Goal: Communication & Community: Share content

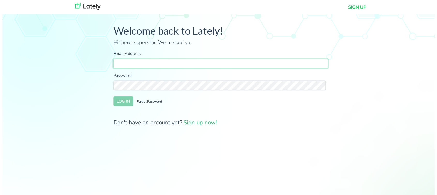
type input "[PERSON_NAME][EMAIL_ADDRESS][DOMAIN_NAME]"
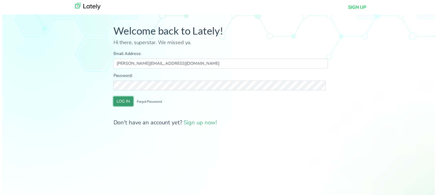
click at [121, 104] on button "LOG IN" at bounding box center [122, 103] width 20 height 10
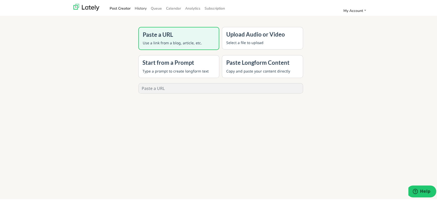
click at [138, 10] on link "History" at bounding box center [141, 7] width 16 height 9
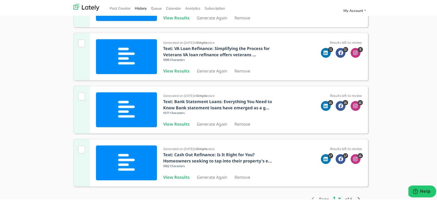
scroll to position [416, 0]
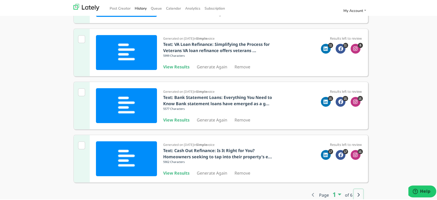
click at [354, 191] on button "button" at bounding box center [358, 193] width 9 height 11
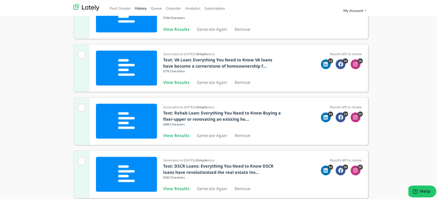
scroll to position [67, 0]
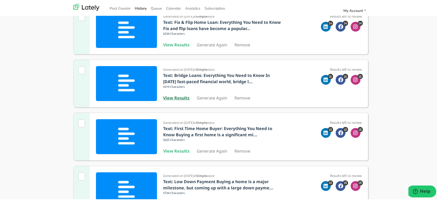
click at [175, 97] on b "View Results" at bounding box center [176, 97] width 26 height 6
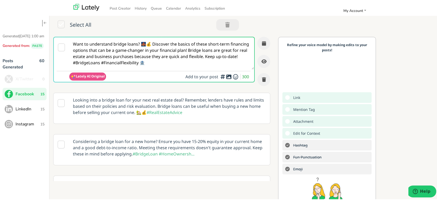
click at [187, 59] on textarea "Want to understand bridge loans? 🌉💰 Discover the basics of these short-term fin…" at bounding box center [161, 52] width 185 height 32
click at [24, 114] on button "LinkedIn 15" at bounding box center [25, 108] width 44 height 12
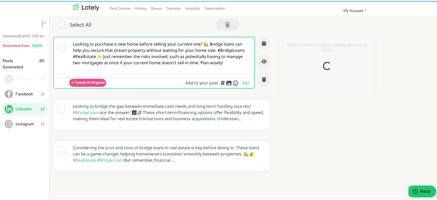
click at [181, 43] on textarea "Looking to purchase a new home before selling your current one? 🏡 Bridge loans …" at bounding box center [161, 55] width 185 height 38
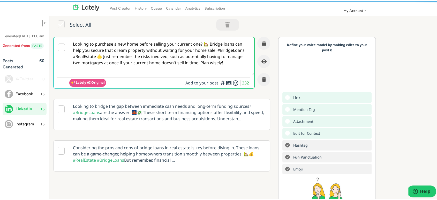
click at [181, 43] on textarea "Looking to purchase a new home before selling your current one? 🏡 Bridge loans …" at bounding box center [161, 55] width 185 height 38
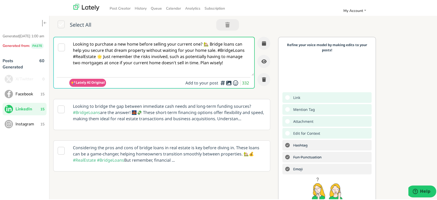
click at [43, 124] on button "Instagram 15" at bounding box center [25, 123] width 44 height 12
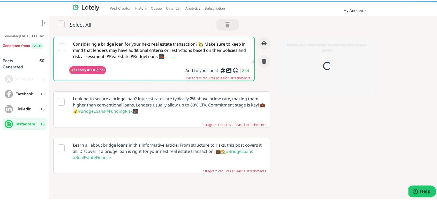
click at [186, 41] on textarea "Considering a bridge loan for your next real estate transaction? 🏡 Make sure to…" at bounding box center [161, 49] width 185 height 26
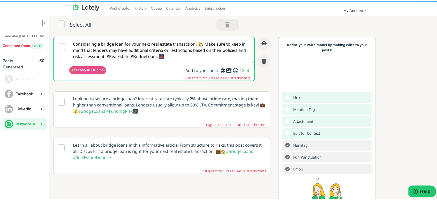
click at [186, 41] on textarea "Considering a bridge loan for your next real estate transaction? 🏡 Make sure to…" at bounding box center [161, 49] width 185 height 26
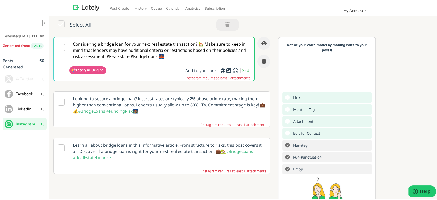
click at [186, 41] on textarea "Considering a bridge loan for your next real estate transaction? 🏡 Make sure to…" at bounding box center [161, 49] width 185 height 26
click at [31, 96] on span "Facebook" at bounding box center [28, 93] width 25 height 6
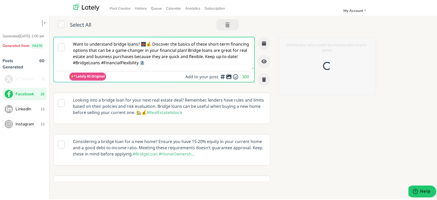
click at [195, 55] on textarea "Want to understand bridge loans? 🌉💰 Discover the basics of these short-term fin…" at bounding box center [161, 52] width 185 height 32
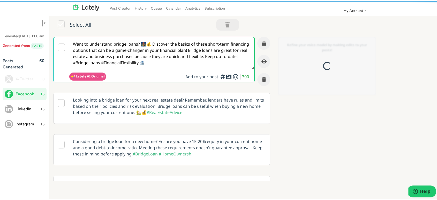
click at [195, 55] on textarea "Want to understand bridge loans? 🌉💰 Discover the basics of these short-term fin…" at bounding box center [161, 52] width 185 height 32
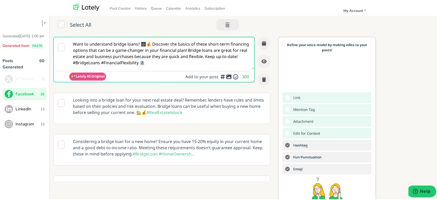
click at [195, 55] on textarea "Want to understand bridge loans? 🌉💰 Discover the basics of these short-term fin…" at bounding box center [161, 52] width 185 height 32
paste textarea "@everyone Need a quick way to secure your next home before selling your current…"
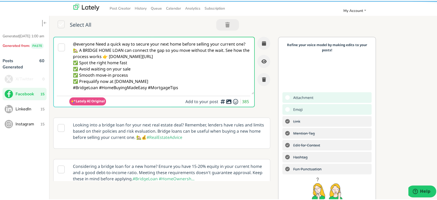
click at [96, 43] on textarea "@everyone Need a quick way to secure your next home before selling your current…" at bounding box center [161, 64] width 185 height 57
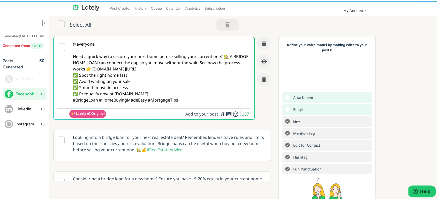
click at [228, 56] on textarea "@everyone Need a quick way to secure your next home before selling your current…" at bounding box center [161, 70] width 185 height 69
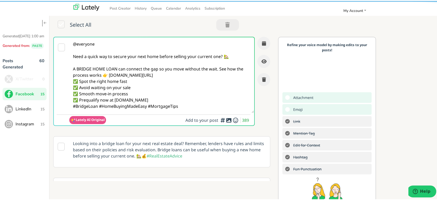
click at [217, 68] on textarea "@everyone Need a quick way to secure your next home before selling your current…" at bounding box center [161, 73] width 185 height 75
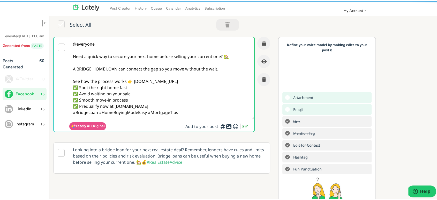
click at [213, 81] on textarea "@everyone Need a quick way to secure your next home before selling your current…" at bounding box center [161, 77] width 185 height 82
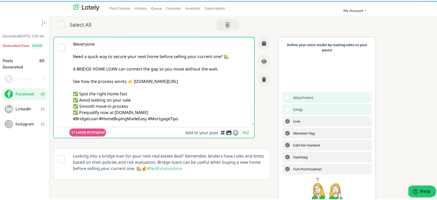
click at [187, 109] on textarea "@everyone Need a quick way to secure your next home before selling your current…" at bounding box center [161, 80] width 185 height 88
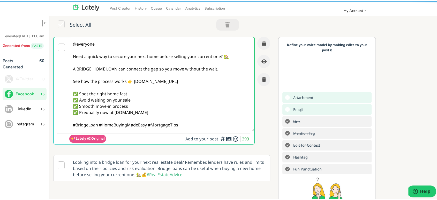
click at [99, 125] on textarea "@everyone Need a quick way to secure your next home before selling your current…" at bounding box center [161, 83] width 185 height 94
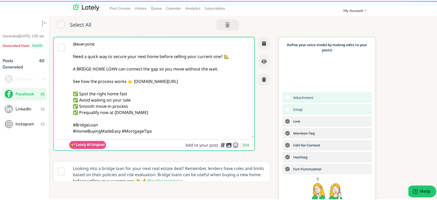
type textarea "@everyone Need a quick way to secure your next home before selling your current…"
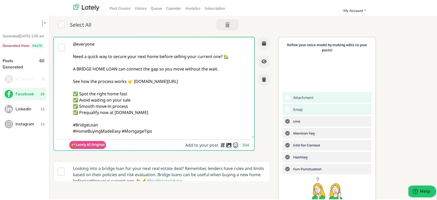
click at [226, 144] on icon at bounding box center [229, 144] width 6 height 0
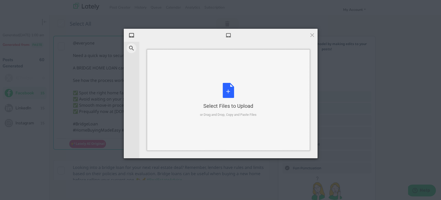
click at [214, 71] on div "Select Files to Upload or Drag and Drop, Copy and Paste Files" at bounding box center [228, 99] width 163 height 101
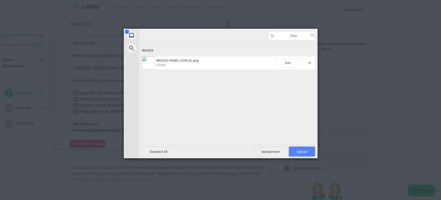
click at [298, 150] on span "Upload 1" at bounding box center [302, 151] width 10 height 4
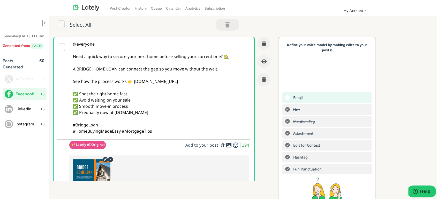
click at [223, 55] on textarea "@everyone Need a quick way to secure your next home before selling your current…" at bounding box center [161, 86] width 185 height 100
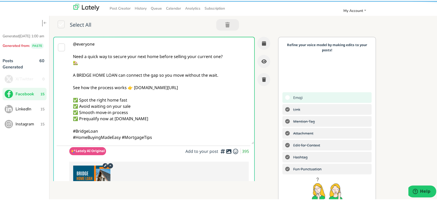
click at [72, 74] on textarea "@everyone Need a quick way to secure your next home before selling your current…" at bounding box center [161, 89] width 185 height 106
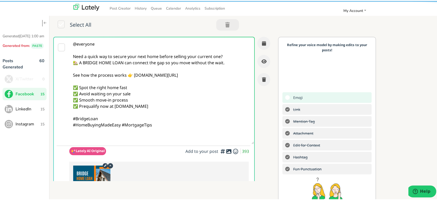
click at [222, 55] on textarea "@everyone Need a quick way to secure your next home before selling your current…" at bounding box center [161, 89] width 185 height 106
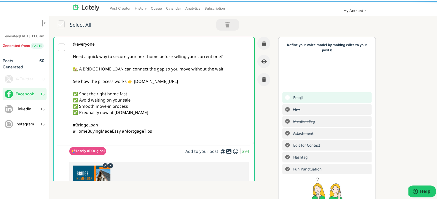
click at [167, 102] on textarea "@everyone Need a quick way to secure your next home before selling your current…" at bounding box center [161, 89] width 185 height 106
type textarea "@everyone Need a quick way to secure your next home before selling your current…"
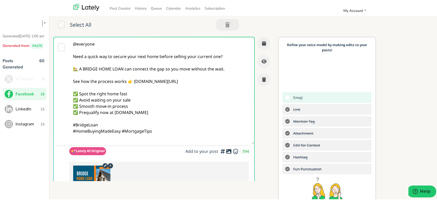
click at [233, 94] on textarea "@everyone Need a quick way to secure your next home before selling your current…" at bounding box center [161, 89] width 185 height 106
click at [259, 37] on button "button" at bounding box center [263, 42] width 13 height 13
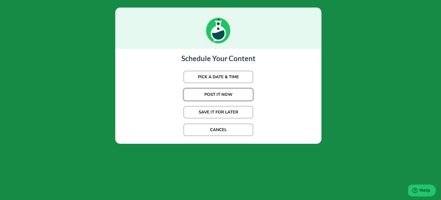
click at [226, 94] on button "POST IT NOW" at bounding box center [218, 94] width 70 height 12
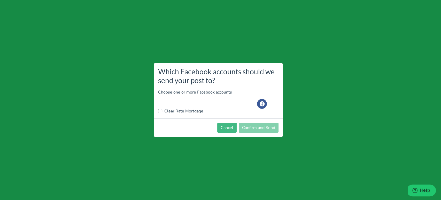
click at [184, 112] on label "Clear Rate Mortgage" at bounding box center [183, 111] width 39 height 6
click at [162, 112] on input "Clear Rate Mortgage" at bounding box center [160, 110] width 4 height 5
checkbox input "true"
click at [257, 126] on button "Confirm and Send" at bounding box center [259, 127] width 40 height 10
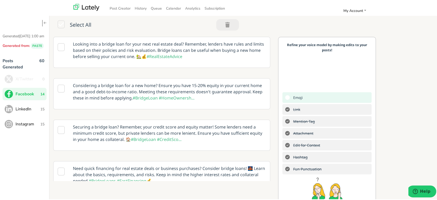
click at [29, 111] on span "LinkedIn" at bounding box center [28, 108] width 25 height 6
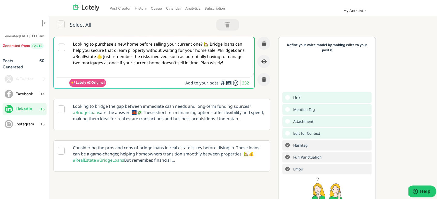
click at [224, 62] on textarea "Looking to purchase a new home before selling your current one? 🏡 Bridge loans …" at bounding box center [161, 55] width 185 height 38
paste textarea "@linkedinmembers Ready to buy before you sell? 🏠 A BRIDGE HOME LOAN helps you s…"
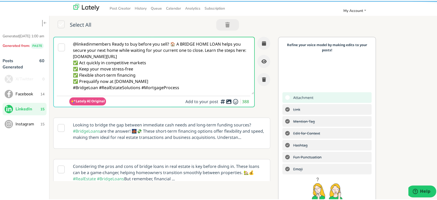
click at [112, 41] on textarea "@linkedinmembers Ready to buy before you sell? 🏠 A BRIDGE HOME LOAN helps you s…" at bounding box center [161, 64] width 185 height 57
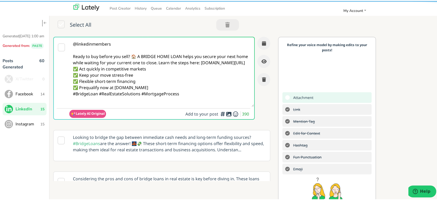
click at [137, 51] on textarea "@linkedinmembers Ready to buy before you sell? 🏠 A BRIDGE HOME LOAN helps you s…" at bounding box center [161, 70] width 185 height 69
click at [137, 54] on textarea "@linkedinmembers Ready to buy before you sell? 🏠 A BRIDGE HOME LOAN helps you s…" at bounding box center [161, 70] width 185 height 69
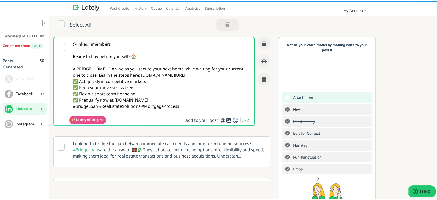
click at [97, 75] on textarea "@linkedinmembers Ready to buy before you sell? 🏠 A BRIDGE HOME LOAN helps you s…" at bounding box center [161, 73] width 185 height 75
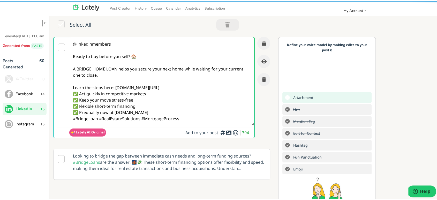
click at [175, 79] on textarea "@linkedinmembers Ready to buy before you sell? 🏠 A BRIDGE HOME LOAN helps you s…" at bounding box center [161, 80] width 185 height 88
click at [182, 84] on textarea "@linkedinmembers Ready to buy before you sell? 🏠 A BRIDGE HOME LOAN helps you s…" at bounding box center [161, 80] width 185 height 88
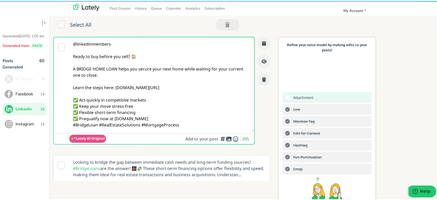
click at [171, 114] on textarea "@linkedinmembers Ready to buy before you sell? 🏠 A BRIDGE HOME LOAN helps you s…" at bounding box center [161, 83] width 185 height 94
click at [169, 117] on textarea "@linkedinmembers Ready to buy before you sell? 🏠 A BRIDGE HOME LOAN helps you s…" at bounding box center [161, 83] width 185 height 94
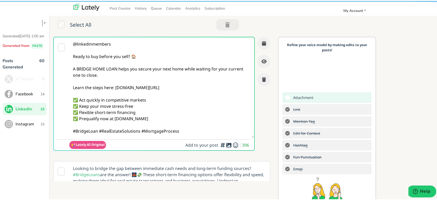
click at [99, 129] on textarea "@linkedinmembers Ready to buy before you sell? 🏠 A BRIDGE HOME LOAN helps you s…" at bounding box center [161, 86] width 185 height 100
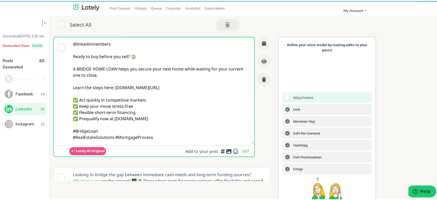
type textarea "@linkedinmembers Ready to buy before you sell? 🏠 A BRIDGE HOME LOAN helps you s…"
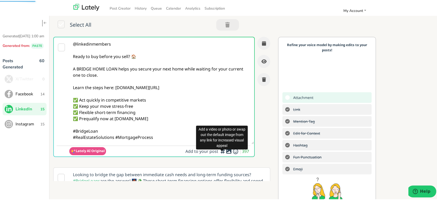
click at [226, 150] on icon at bounding box center [229, 150] width 6 height 0
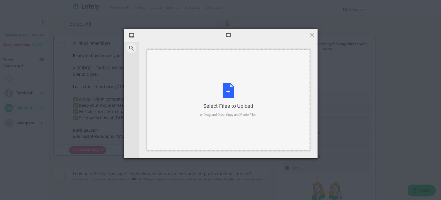
click at [236, 117] on div "or Drag and Drop, Copy and Paste Files" at bounding box center [228, 114] width 57 height 5
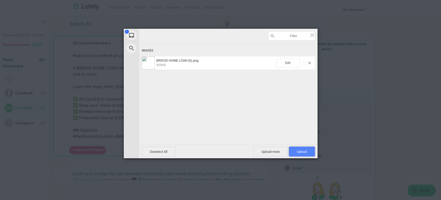
click at [303, 150] on span "Upload 1" at bounding box center [302, 151] width 10 height 4
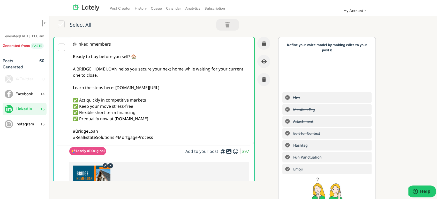
click at [223, 109] on textarea "@linkedinmembers Ready to buy before you sell? 🏠 A BRIDGE HOME LOAN helps you s…" at bounding box center [161, 89] width 185 height 106
click at [262, 43] on icon "button" at bounding box center [264, 42] width 4 height 5
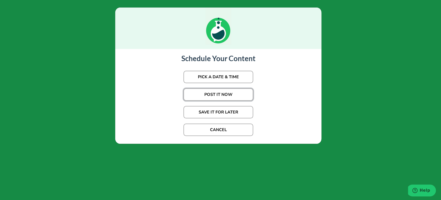
click at [213, 91] on button "POST IT NOW" at bounding box center [218, 94] width 70 height 12
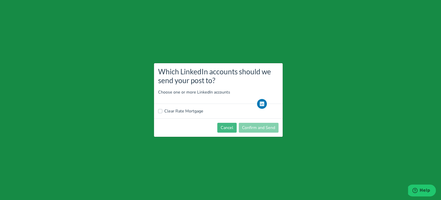
click at [202, 112] on label "Clear Rate Mortgage" at bounding box center [183, 111] width 39 height 6
click at [162, 112] on input "Clear Rate Mortgage" at bounding box center [160, 110] width 4 height 5
checkbox input "true"
click at [260, 124] on button "Confirm and Send" at bounding box center [259, 127] width 40 height 10
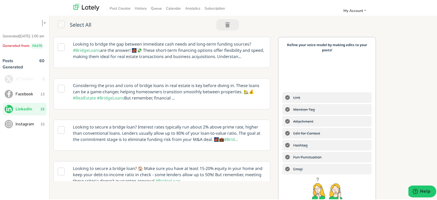
click at [41, 126] on span "15" at bounding box center [42, 122] width 4 height 5
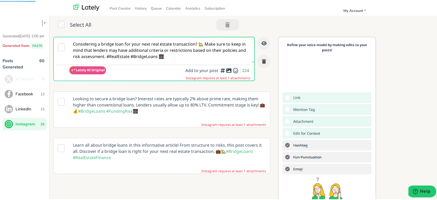
click at [201, 53] on textarea "Considering a bridge loan for your next real estate transaction? 🏡 Make sure to…" at bounding box center [161, 49] width 185 height 26
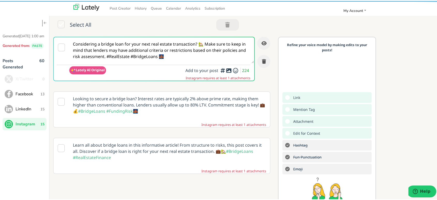
click at [201, 53] on textarea "Considering a bridge loan for your next real estate transaction? 🏡 Make sure to…" at bounding box center [161, 49] width 185 height 26
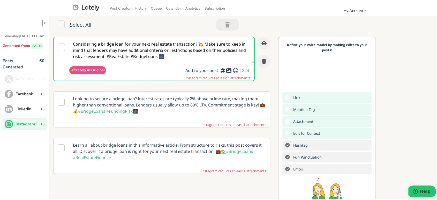
click at [201, 53] on textarea "Considering a bridge loan for your next real estate transaction? 🏡 Make sure to…" at bounding box center [161, 49] width 185 height 26
paste textarea "Thinking of moving but not ready to sell yet? 🏡 A BRIDGE HOME LOAN can help you…"
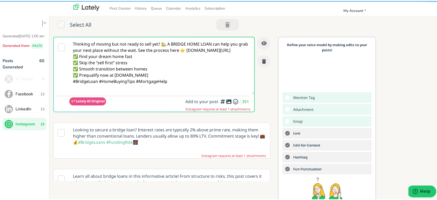
click at [162, 43] on textarea "Thinking of moving but not ready to sell yet? 🏡 A BRIDGE HOME LOAN can help you…" at bounding box center [161, 64] width 185 height 57
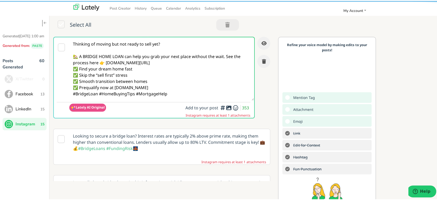
click at [225, 55] on textarea "Thinking of moving but not ready to sell yet? 🏡 A BRIDGE HOME LOAN can help you…" at bounding box center [161, 67] width 185 height 63
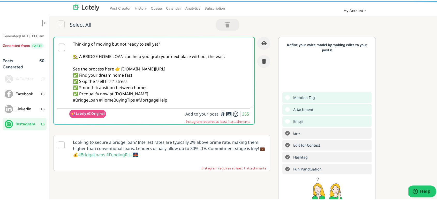
click at [216, 67] on textarea "Thinking of moving but not ready to sell yet? 🏡 A BRIDGE HOME LOAN can help you…" at bounding box center [161, 70] width 185 height 69
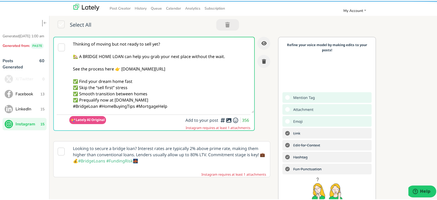
click at [174, 100] on textarea "Thinking of moving but not ready to sell yet? 🏡 A BRIDGE HOME LOAN can help you…" at bounding box center [161, 73] width 185 height 75
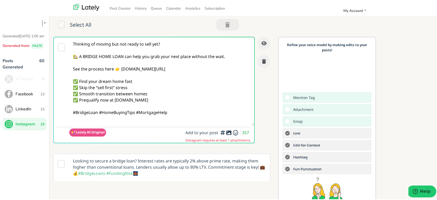
click at [99, 112] on textarea "Thinking of moving but not ready to sell yet? 🏡 A BRIDGE HOME LOAN can help you…" at bounding box center [161, 80] width 185 height 88
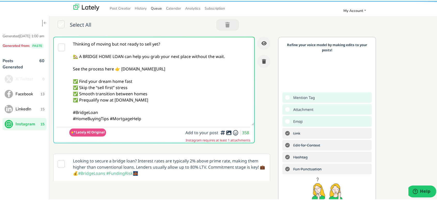
type textarea "Thinking of moving but not ready to sell yet? 🏡 A BRIDGE HOME LOAN can help you…"
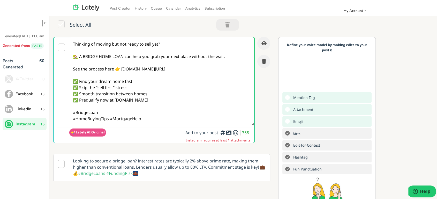
click at [223, 130] on div at bounding box center [221, 130] width 3 height 2
click at [220, 131] on div at bounding box center [221, 130] width 3 height 2
click at [222, 131] on div at bounding box center [221, 130] width 3 height 2
click at [226, 132] on icon at bounding box center [229, 131] width 6 height 0
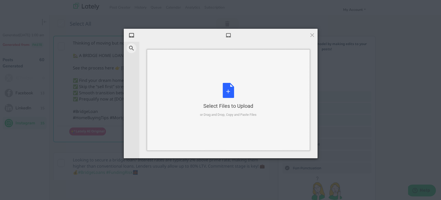
click at [214, 101] on div "Select Files to Upload or Drag and Drop, Copy and Paste Files" at bounding box center [228, 100] width 57 height 34
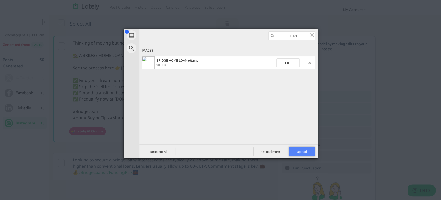
click at [298, 146] on span "Upload 1" at bounding box center [302, 151] width 26 height 10
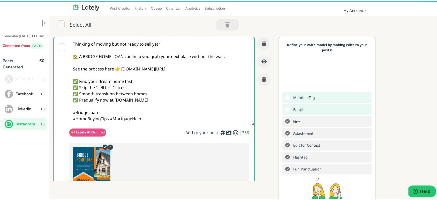
click at [211, 69] on textarea "Thinking of moving but not ready to sell yet? 🏡 A BRIDGE HOME LOAN can help you…" at bounding box center [161, 80] width 185 height 88
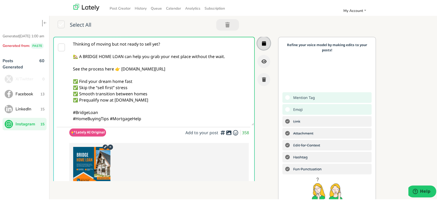
click at [257, 40] on button "button" at bounding box center [263, 42] width 13 height 13
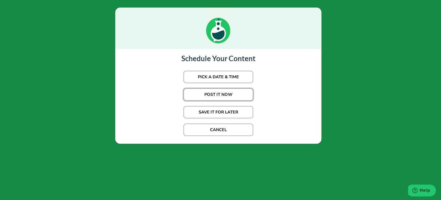
click at [217, 90] on button "POST IT NOW" at bounding box center [218, 94] width 70 height 12
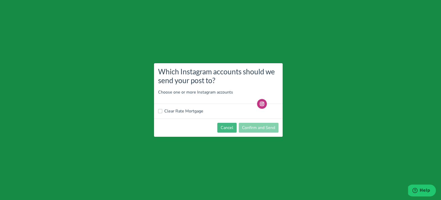
click at [185, 111] on label "Clear Rate Mortgage" at bounding box center [183, 111] width 39 height 6
click at [162, 111] on input "Clear Rate Mortgage" at bounding box center [160, 110] width 4 height 5
checkbox input "true"
click at [257, 129] on button "Confirm and Send" at bounding box center [259, 127] width 40 height 10
